Goal: Information Seeking & Learning: Learn about a topic

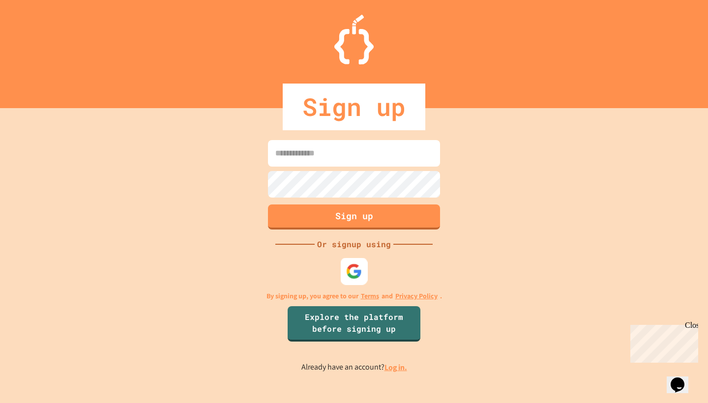
click at [363, 269] on div at bounding box center [354, 271] width 27 height 27
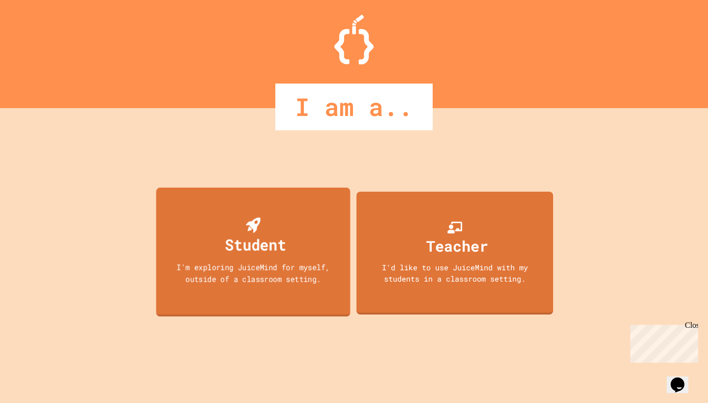
click at [301, 280] on div "I'm exploring JuiceMind for myself, outside of a classroom setting." at bounding box center [253, 272] width 174 height 23
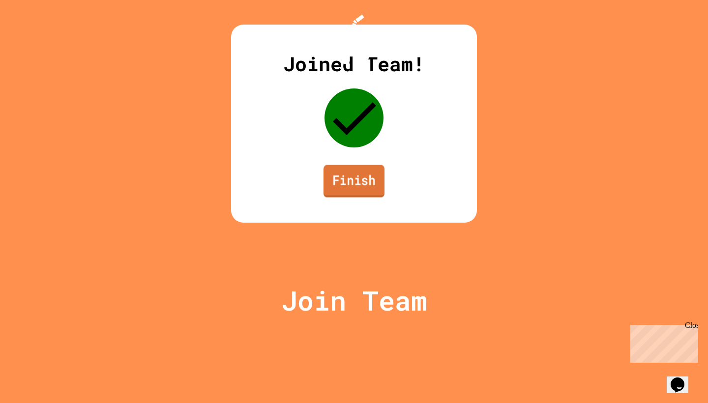
click at [353, 197] on link "Finish" at bounding box center [353, 181] width 61 height 32
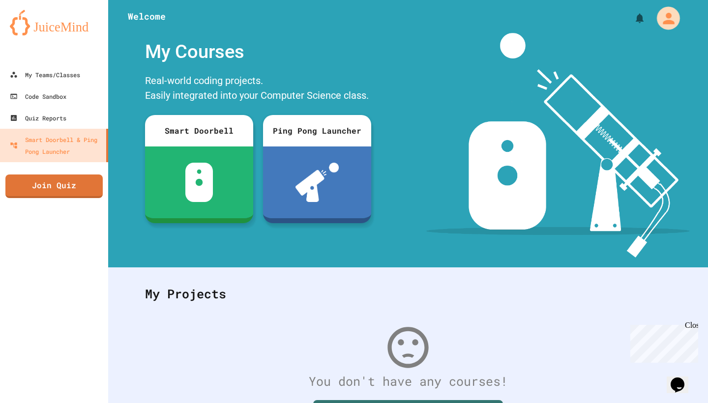
click at [657, 12] on button "My Account" at bounding box center [667, 17] width 29 height 29
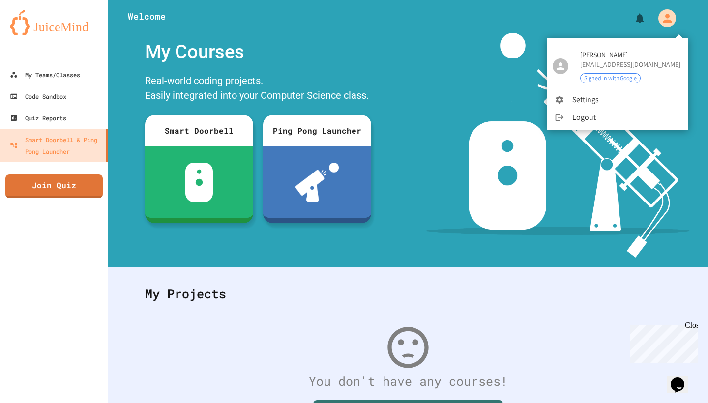
click at [478, 63] on div at bounding box center [354, 201] width 708 height 403
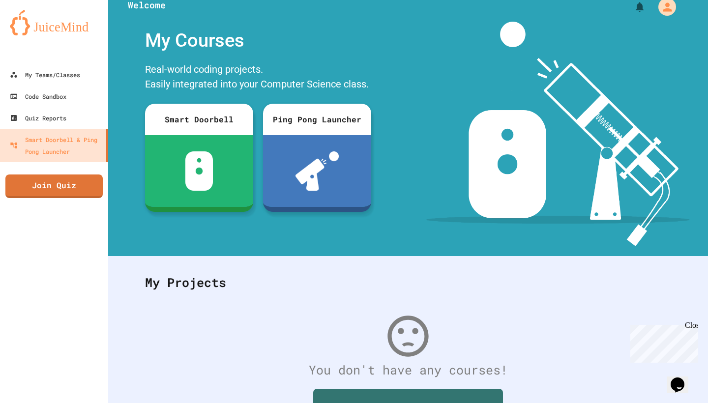
scroll to position [12, 0]
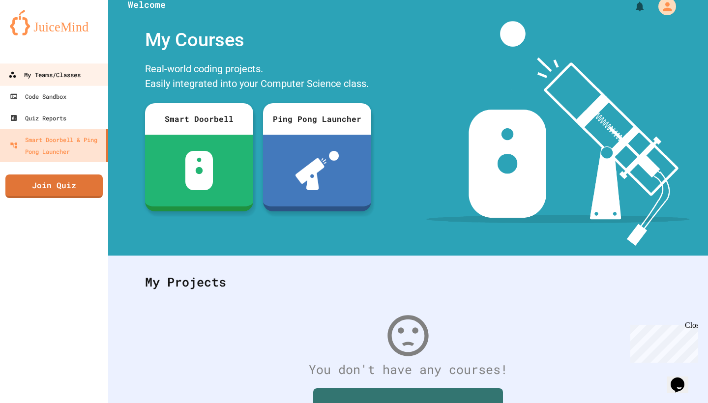
click at [43, 78] on div "My Teams/Classes" at bounding box center [44, 75] width 72 height 12
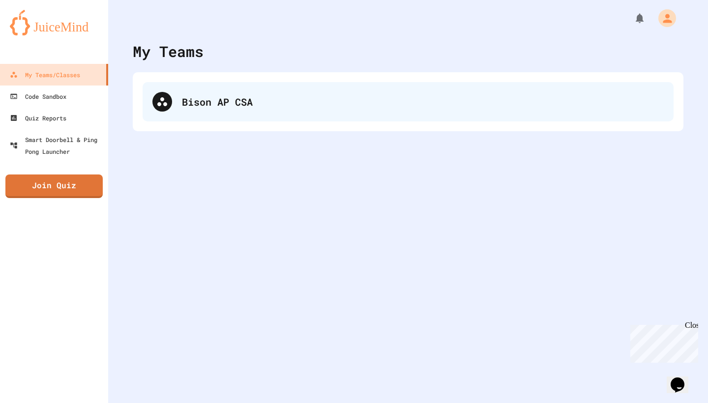
click at [213, 96] on div "Bison AP CSA" at bounding box center [423, 101] width 482 height 15
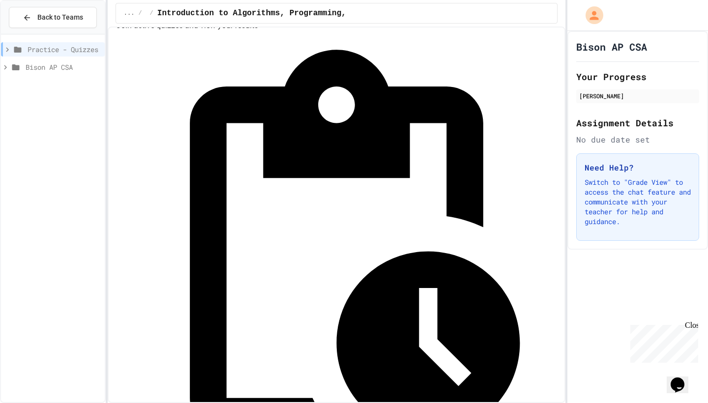
scroll to position [28, 0]
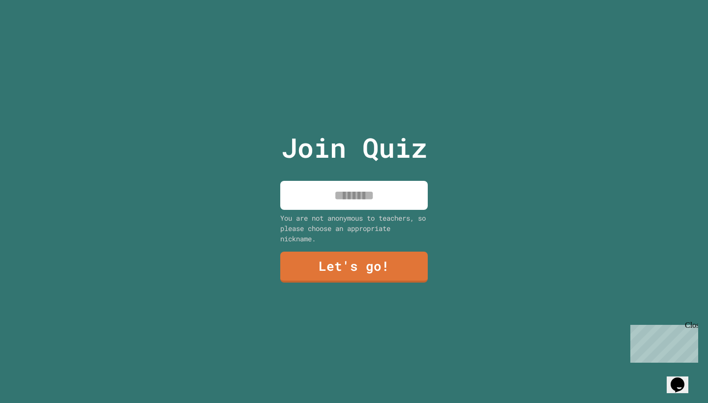
click at [372, 201] on input at bounding box center [353, 195] width 147 height 29
type input "****"
click at [371, 273] on link "Let's go!" at bounding box center [353, 266] width 145 height 32
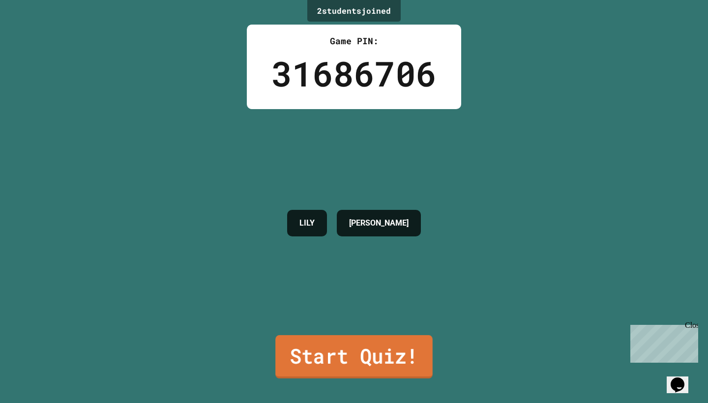
click at [407, 357] on link "Start Quiz!" at bounding box center [353, 356] width 157 height 43
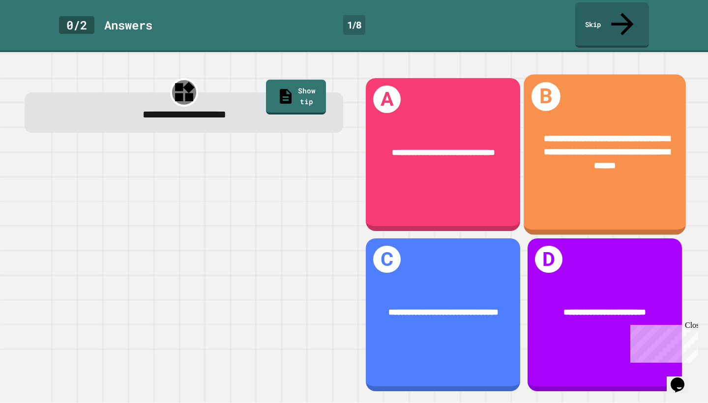
click at [612, 182] on div "**********" at bounding box center [604, 154] width 162 height 161
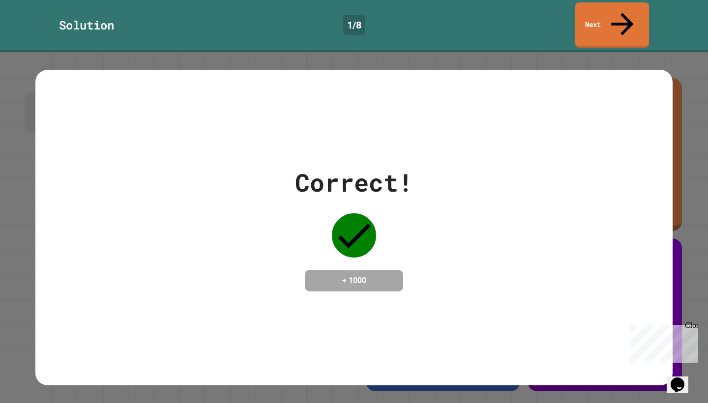
click at [585, 205] on div "Correct! + 1000" at bounding box center [353, 227] width 637 height 127
click at [613, 11] on link "Next" at bounding box center [611, 24] width 75 height 48
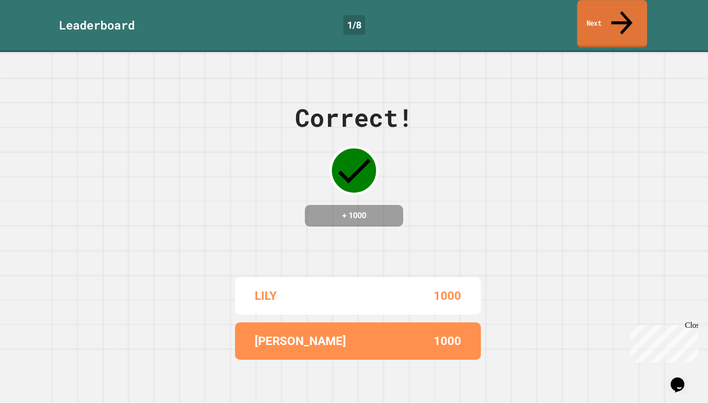
click at [609, 13] on link "Next" at bounding box center [612, 24] width 70 height 48
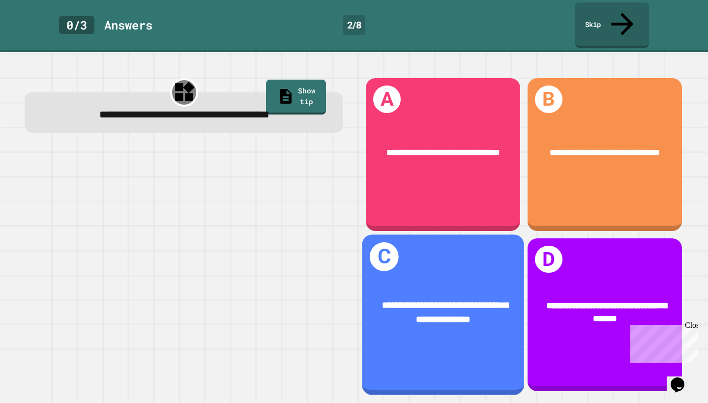
click at [436, 339] on div "**********" at bounding box center [443, 312] width 162 height 63
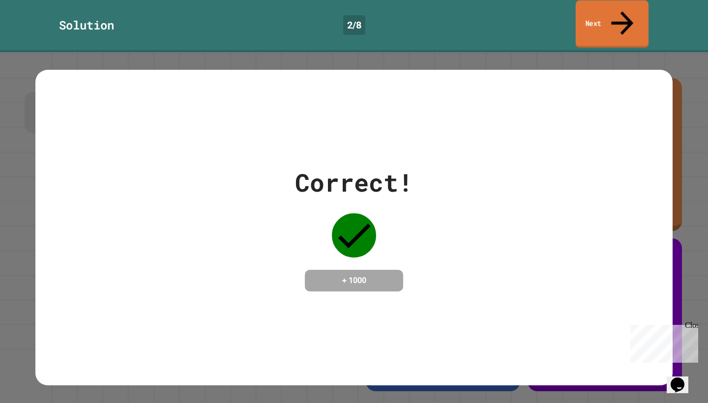
click at [610, 14] on link "Next" at bounding box center [611, 24] width 73 height 48
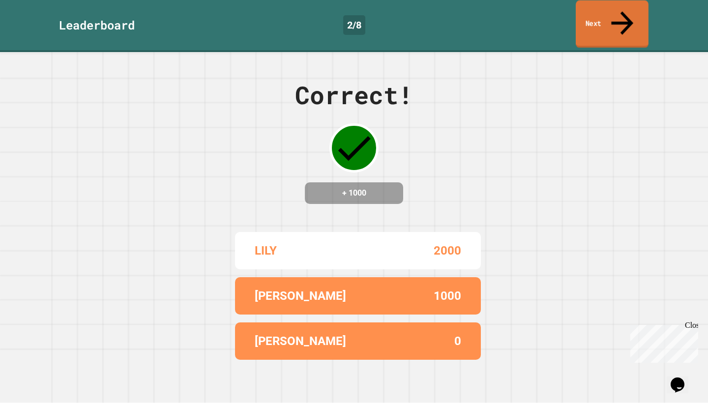
click at [618, 10] on icon at bounding box center [621, 22] width 33 height 35
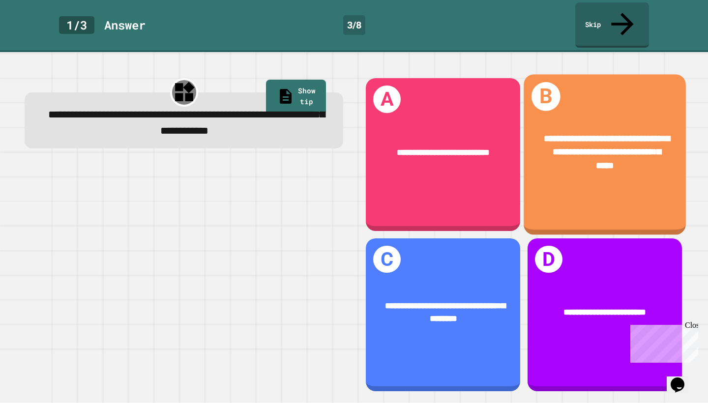
click at [640, 170] on div "**********" at bounding box center [604, 152] width 162 height 77
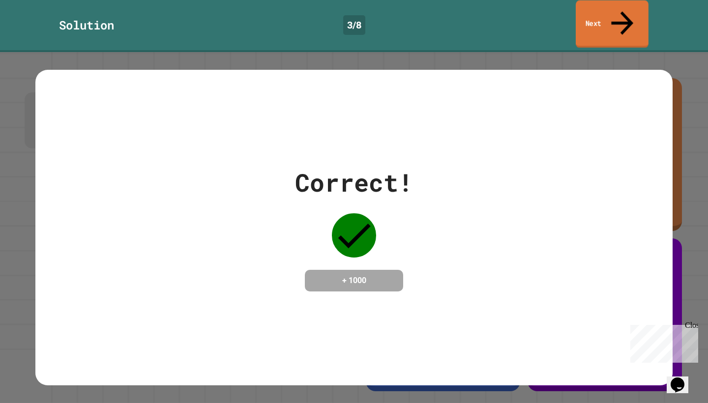
click at [628, 8] on link "Next" at bounding box center [611, 24] width 73 height 48
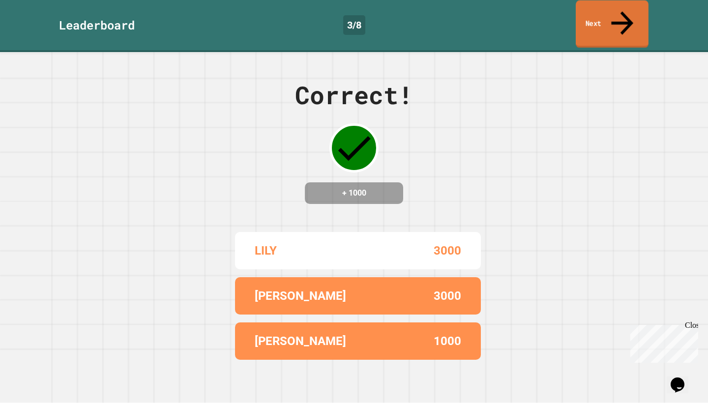
click at [629, 10] on link "Next" at bounding box center [611, 24] width 73 height 48
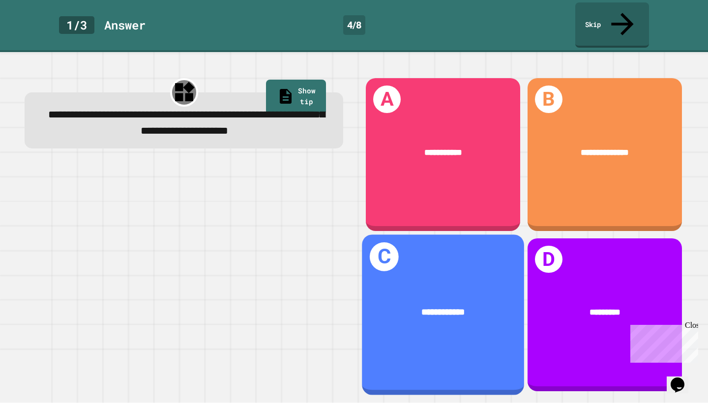
click at [456, 322] on div "**********" at bounding box center [443, 312] width 162 height 50
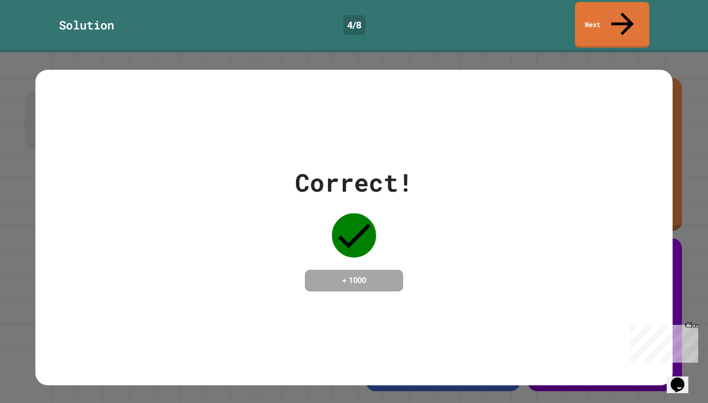
click at [600, 16] on link "Next" at bounding box center [611, 25] width 74 height 46
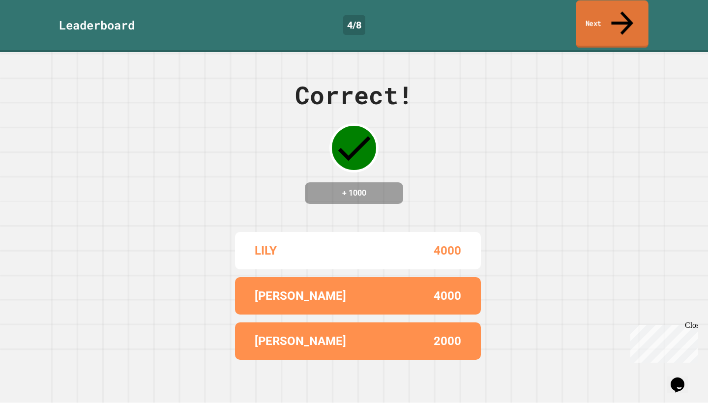
click at [599, 15] on link "Next" at bounding box center [611, 24] width 73 height 48
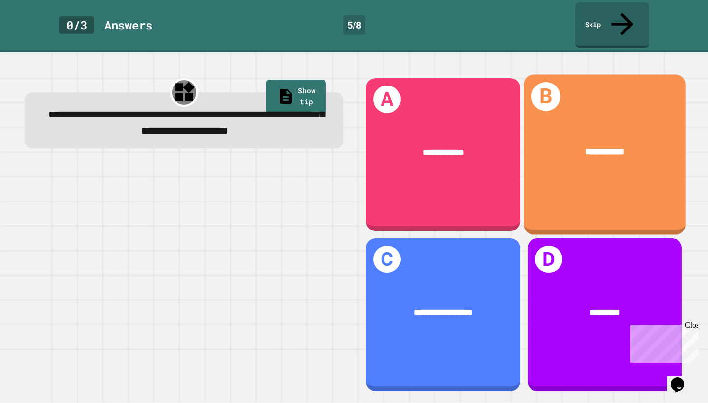
click at [586, 147] on span "**********" at bounding box center [605, 151] width 40 height 9
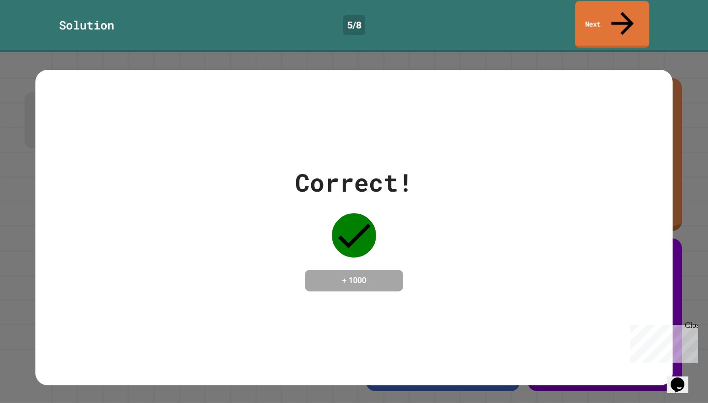
click at [576, 15] on div "Solution 5 / 8 Next" at bounding box center [354, 24] width 708 height 45
click at [577, 18] on link "Next" at bounding box center [611, 24] width 73 height 48
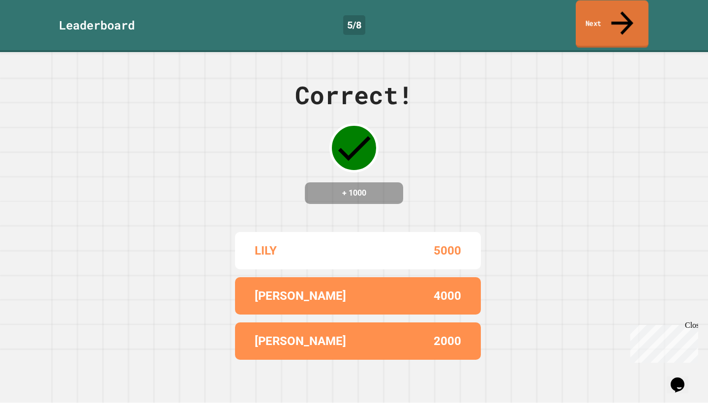
click at [578, 18] on link "Next" at bounding box center [611, 24] width 73 height 48
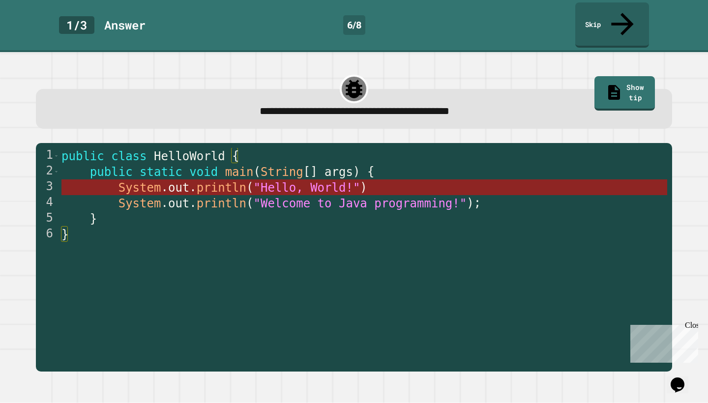
click at [290, 181] on span ""Hello, World!"" at bounding box center [307, 188] width 107 height 14
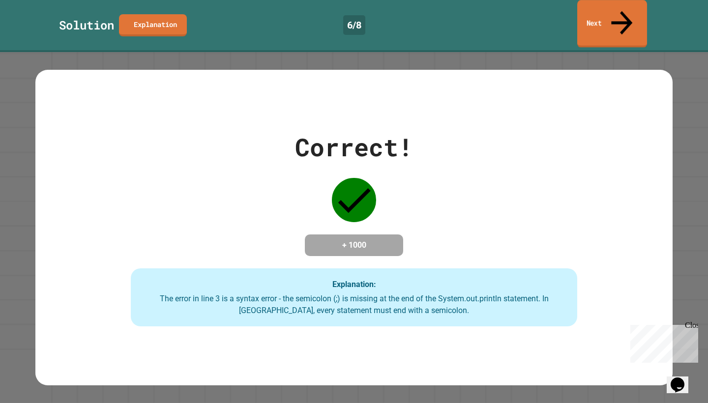
click at [637, 14] on link "Next" at bounding box center [612, 24] width 70 height 48
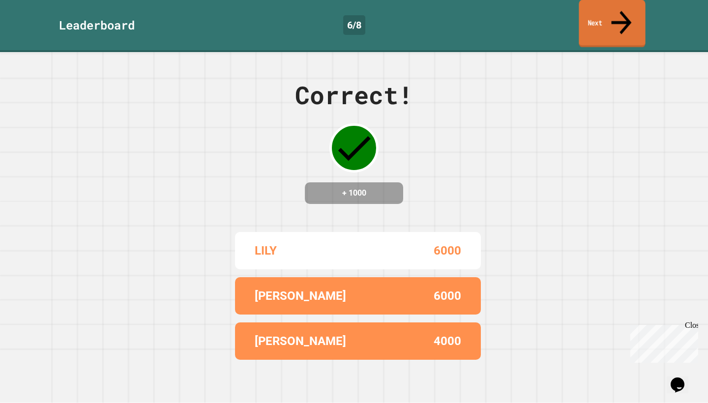
click at [613, 20] on link "Next" at bounding box center [611, 24] width 66 height 48
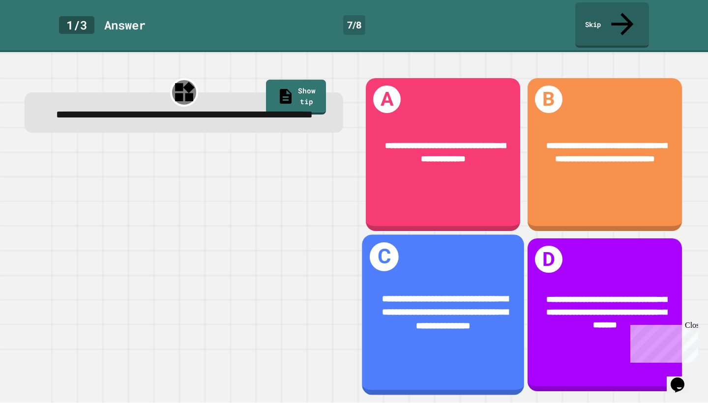
click at [432, 316] on span "**********" at bounding box center [445, 312] width 126 height 36
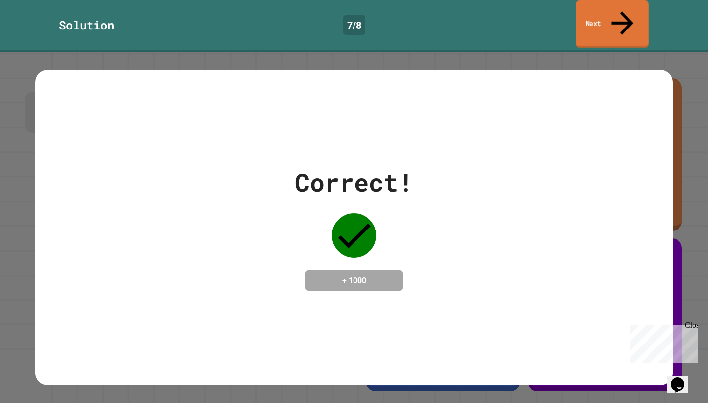
click at [597, 17] on link "Next" at bounding box center [611, 24] width 73 height 48
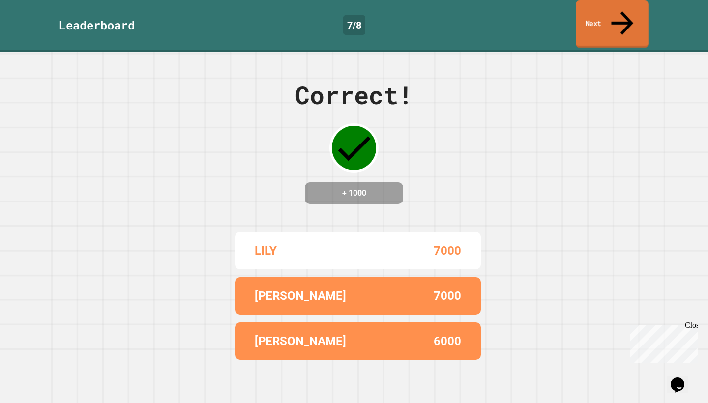
click at [597, 16] on link "Next" at bounding box center [611, 24] width 73 height 48
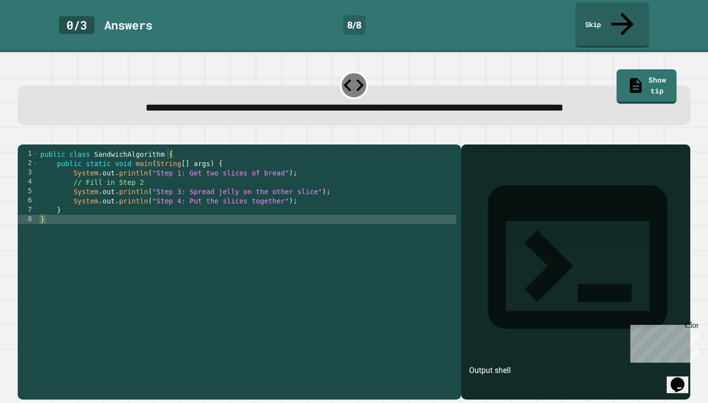
click at [238, 197] on div "public class SandwichAlgorithm { public static void main ( String [ ] args ) { …" at bounding box center [247, 270] width 418 height 243
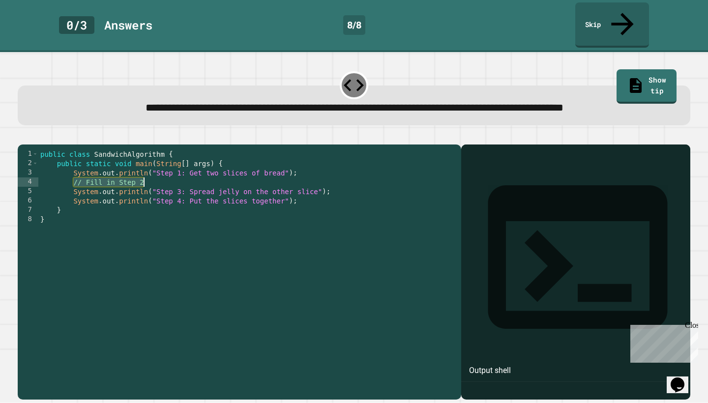
drag, startPoint x: 75, startPoint y: 193, endPoint x: 150, endPoint y: 193, distance: 75.7
click at [150, 193] on div "public class SandwichAlgorithm { public static void main ( String [ ] args ) { …" at bounding box center [247, 270] width 418 height 243
type textarea "**********"
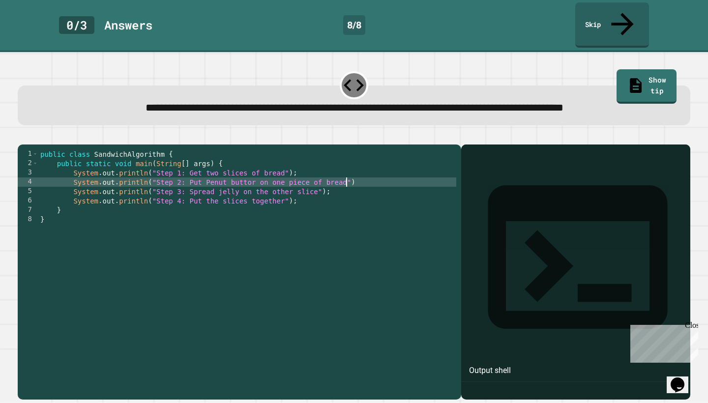
scroll to position [0, 22]
click at [251, 197] on div "public class SandwichAlgorithm { public static void main ( String [ ] args ) { …" at bounding box center [247, 270] width 418 height 243
click at [23, 136] on icon "button" at bounding box center [23, 136] width 0 height 0
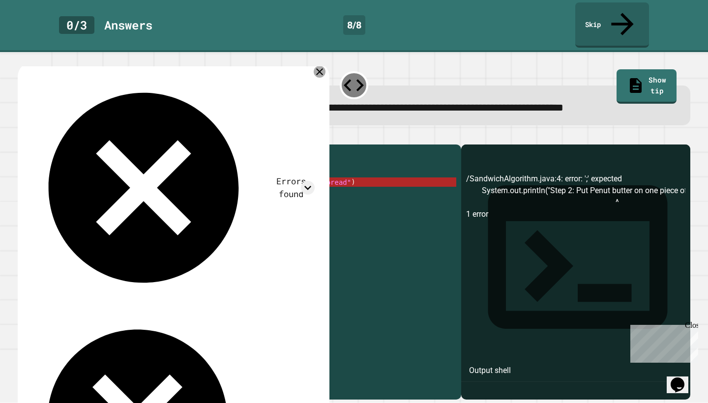
click at [318, 68] on icon at bounding box center [320, 72] width 12 height 12
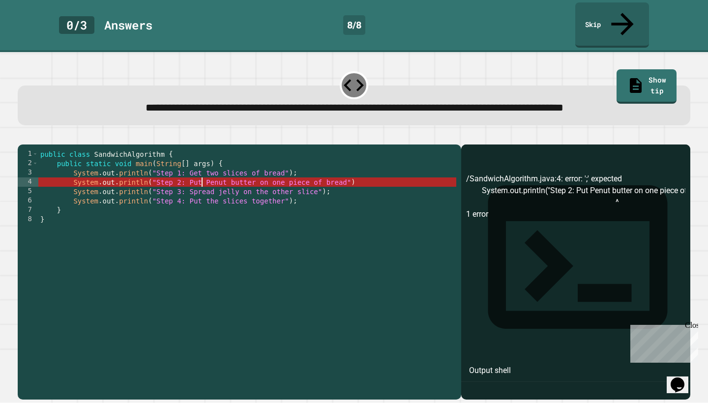
click at [201, 194] on div "public class SandwichAlgorithm { public static void main ( String [ ] args ) { …" at bounding box center [247, 270] width 418 height 243
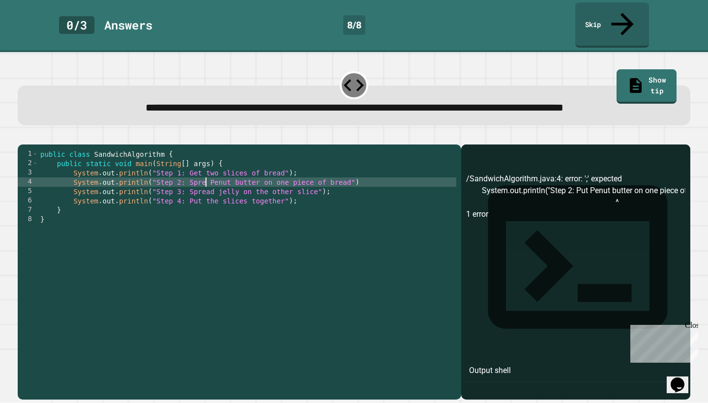
scroll to position [0, 12]
click at [320, 195] on div "public class SandwichAlgorithm { public static void main ( String [ ] args ) { …" at bounding box center [247, 270] width 418 height 243
click at [23, 136] on icon "button" at bounding box center [23, 136] width 0 height 0
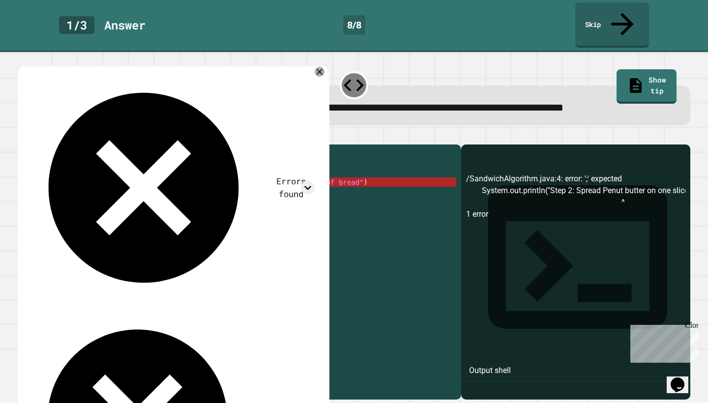
click at [348, 256] on div "public class SandwichAlgorithm { public static void main ( String [ ] args ) { …" at bounding box center [247, 270] width 418 height 243
click at [318, 69] on icon at bounding box center [319, 71] width 6 height 6
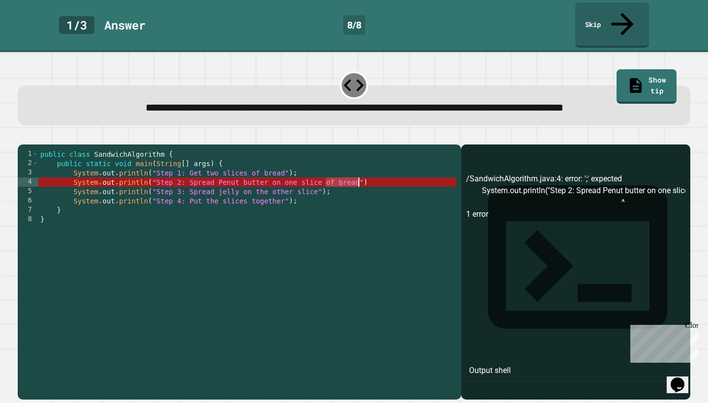
drag, startPoint x: 323, startPoint y: 194, endPoint x: 359, endPoint y: 194, distance: 35.4
click at [359, 194] on div "public class SandwichAlgorithm { public static void main ( String [ ] args ) { …" at bounding box center [247, 270] width 418 height 243
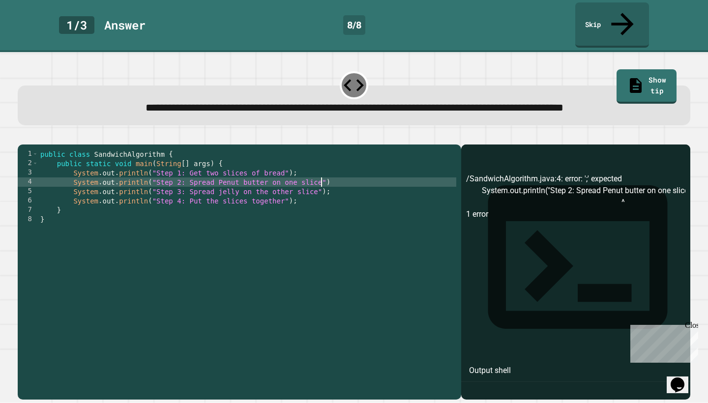
click at [331, 194] on div "public class SandwichAlgorithm { public static void main ( String [ ] args ) { …" at bounding box center [247, 270] width 418 height 243
click at [23, 136] on button "button" at bounding box center [23, 136] width 0 height 0
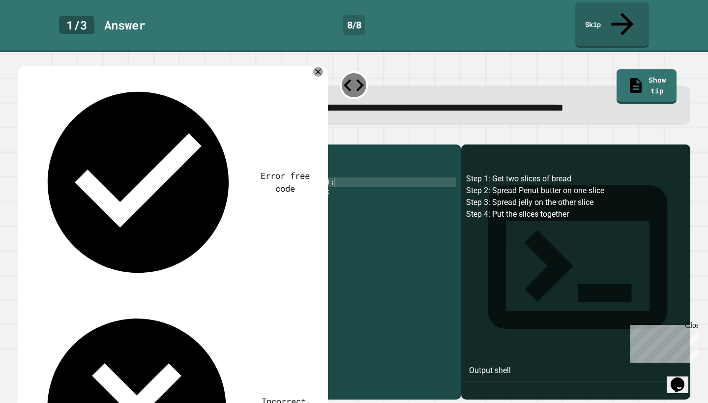
scroll to position [0, 14]
click at [317, 69] on icon at bounding box center [318, 72] width 12 height 12
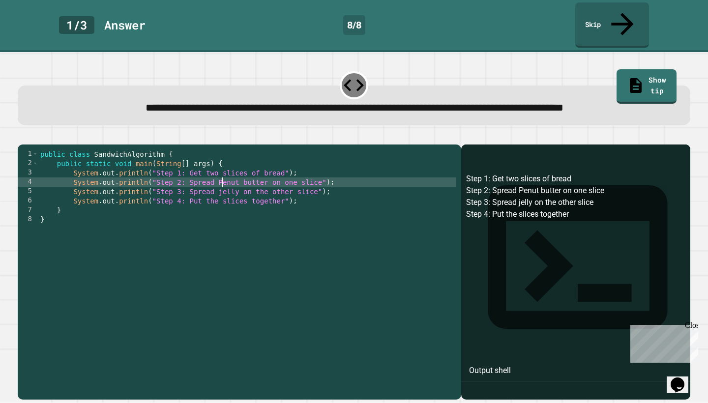
click at [223, 195] on div "public class SandwichAlgorithm { public static void main ( String [ ] args ) { …" at bounding box center [247, 270] width 418 height 243
click at [23, 136] on button "button" at bounding box center [23, 136] width 0 height 0
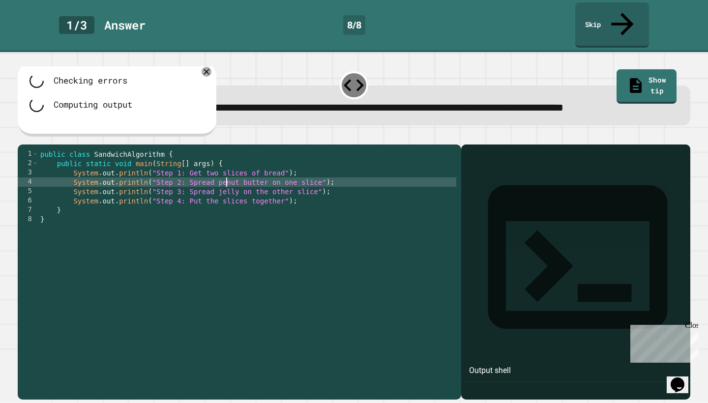
click at [227, 197] on div "public class SandwichAlgorithm { public static void main ( String [ ] args ) { …" at bounding box center [247, 270] width 418 height 243
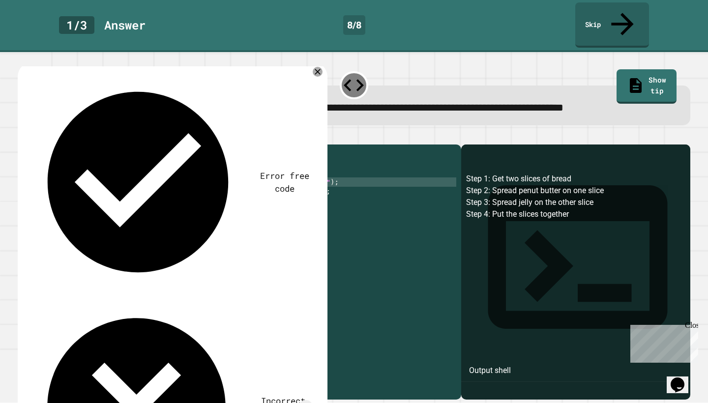
scroll to position [0, 14]
type textarea "**********"
click at [317, 70] on icon at bounding box center [318, 72] width 12 height 12
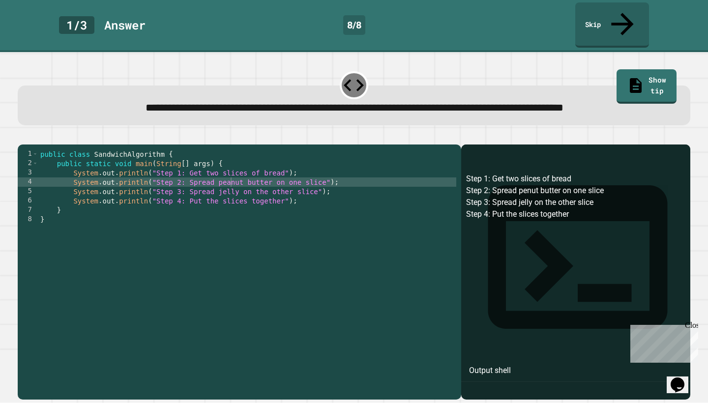
click at [23, 136] on button "button" at bounding box center [23, 136] width 0 height 0
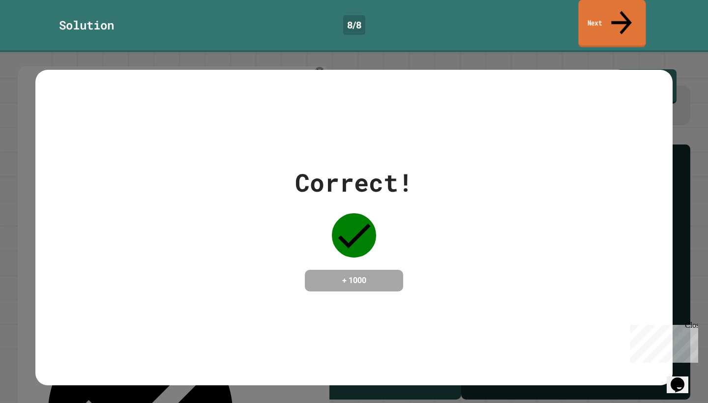
click at [597, 15] on link "Next" at bounding box center [611, 24] width 67 height 48
